Goal: Obtain resource: Obtain resource

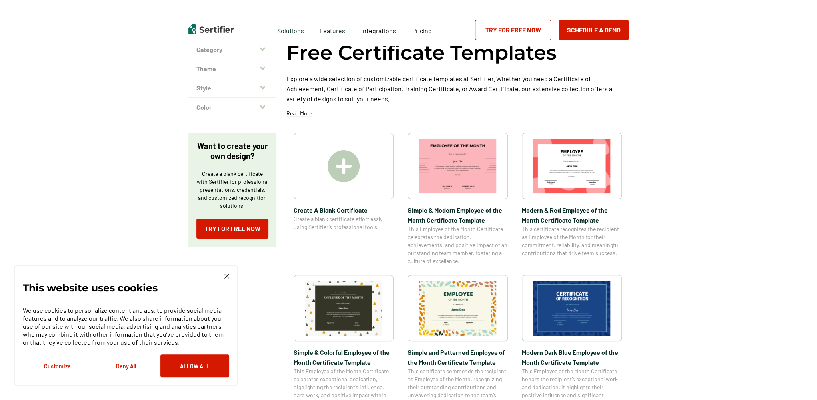
scroll to position [120, 0]
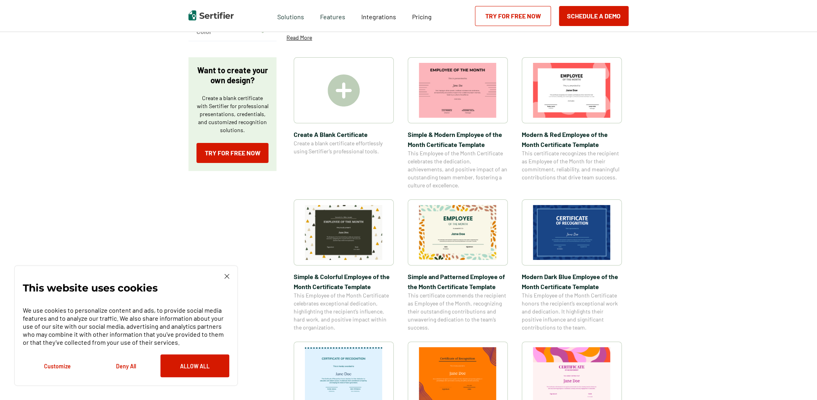
click at [585, 96] on img at bounding box center [572, 90] width 78 height 55
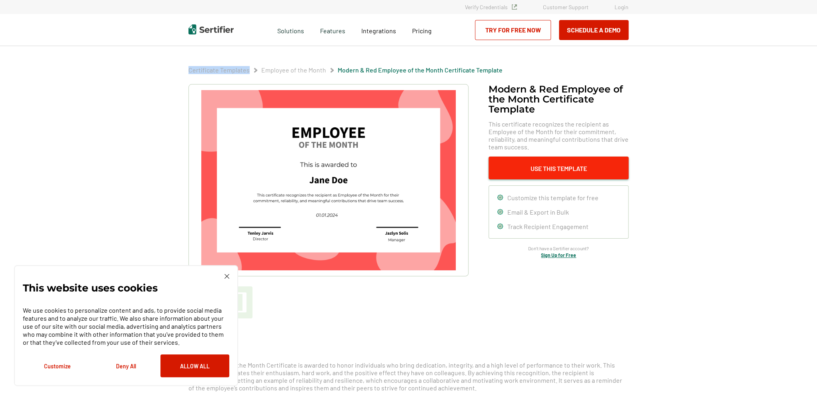
click at [556, 170] on button "Use This Template" at bounding box center [559, 167] width 140 height 23
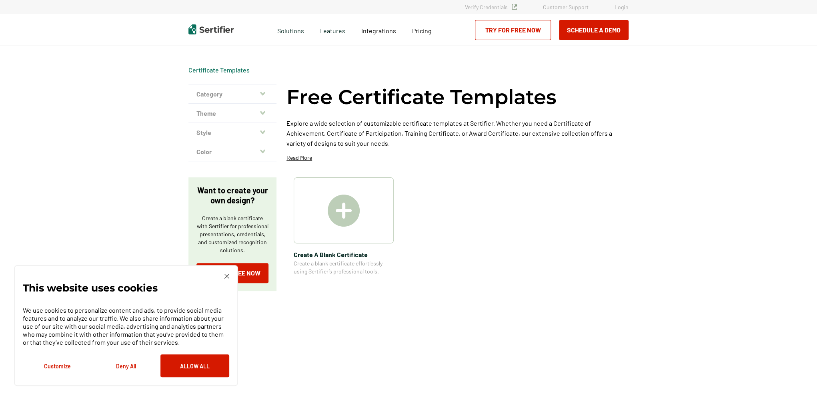
scroll to position [120, 0]
